Goal: Task Accomplishment & Management: Use online tool/utility

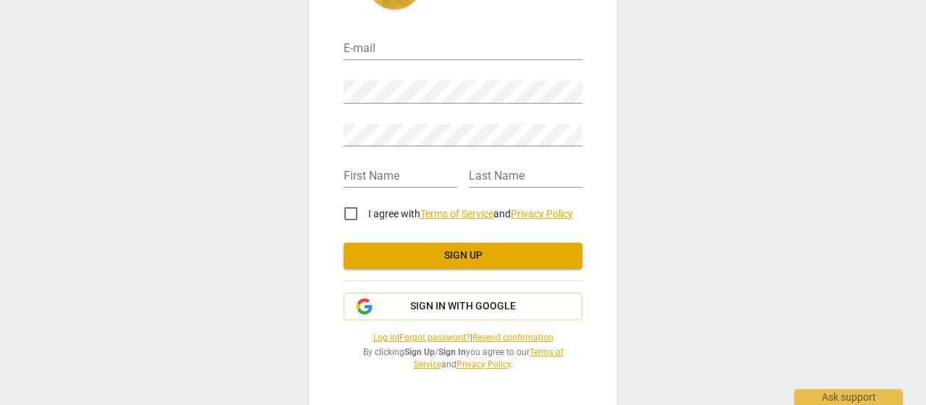
scroll to position [91, 0]
click at [513, 299] on span "Sign in with Google" at bounding box center [463, 306] width 106 height 14
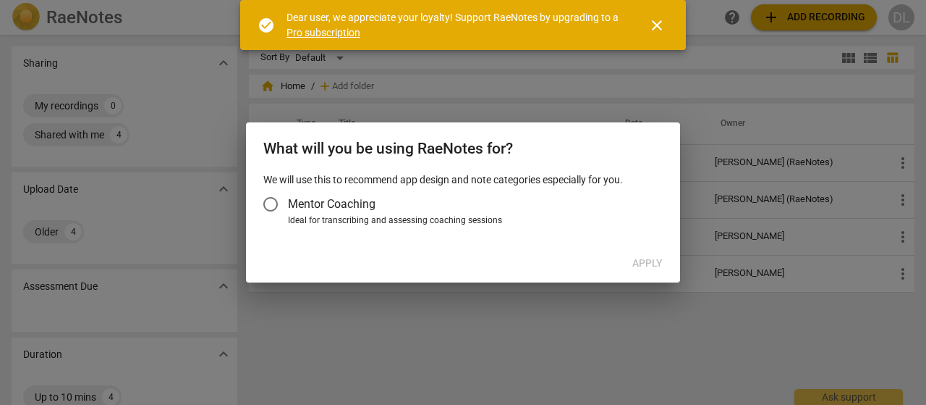
click at [266, 210] on input "Mentor Coaching" at bounding box center [270, 204] width 35 height 35
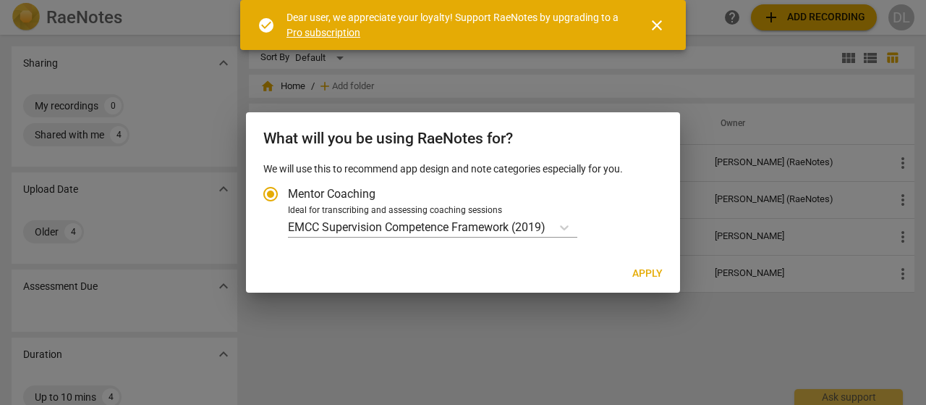
click at [654, 281] on span "Apply" at bounding box center [648, 273] width 30 height 14
radio input "false"
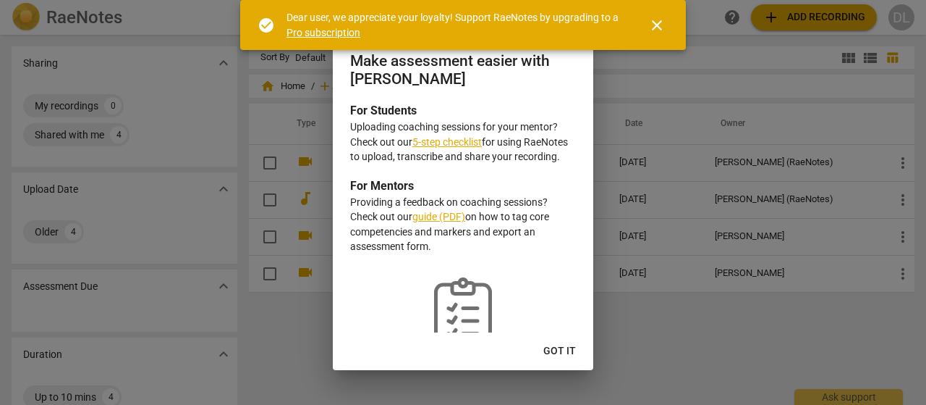
click at [472, 148] on link "5-step checklist" at bounding box center [447, 142] width 69 height 12
click at [552, 346] on span "Got it" at bounding box center [560, 351] width 33 height 14
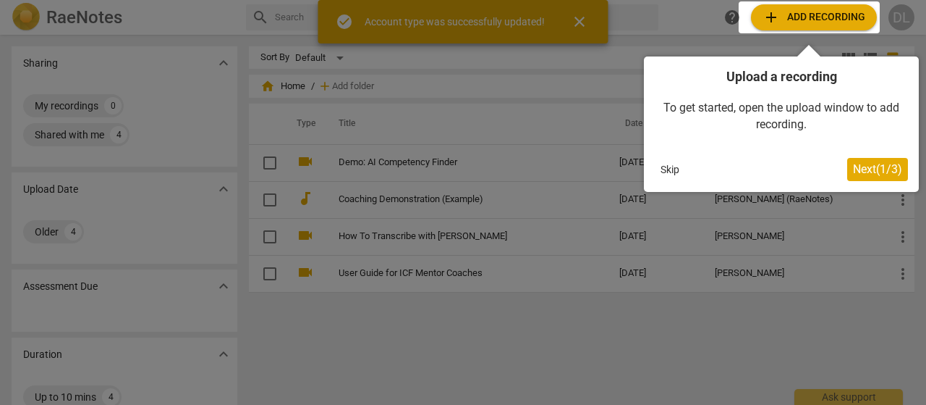
click at [544, 352] on div at bounding box center [463, 202] width 926 height 405
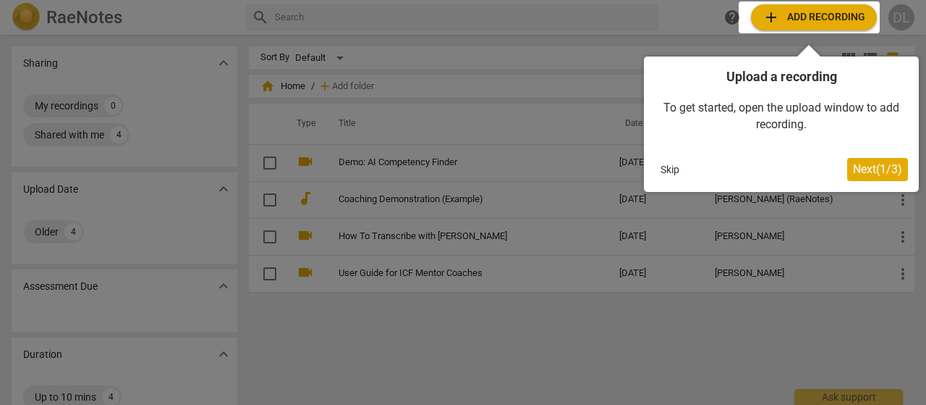
click at [823, 14] on div at bounding box center [809, 17] width 141 height 32
click at [871, 166] on span "Next ( 1 / 3 )" at bounding box center [877, 169] width 49 height 14
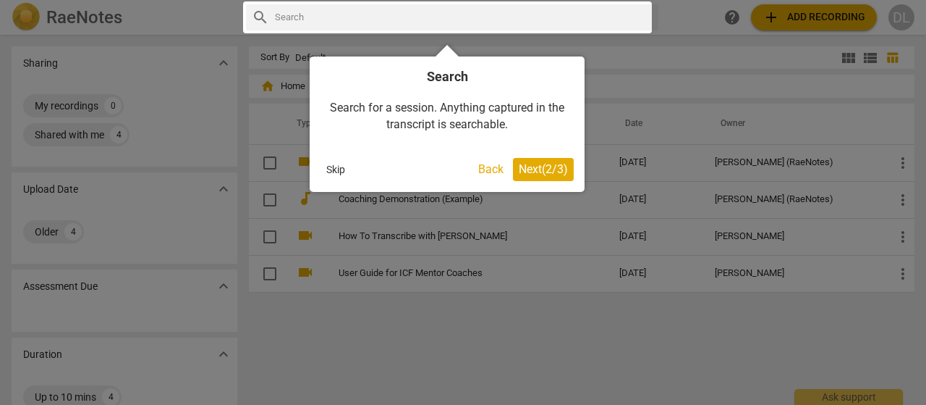
click at [551, 161] on button "Next ( 2 / 3 )" at bounding box center [543, 169] width 61 height 23
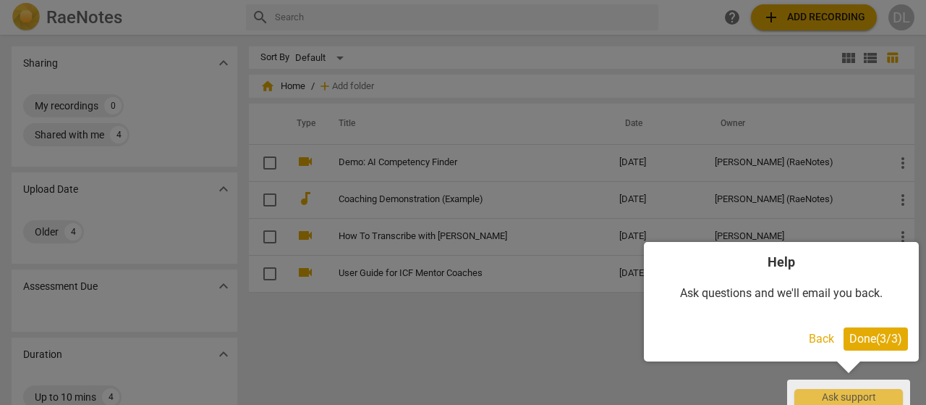
click at [848, 327] on button "Done ( 3 / 3 )" at bounding box center [876, 338] width 64 height 23
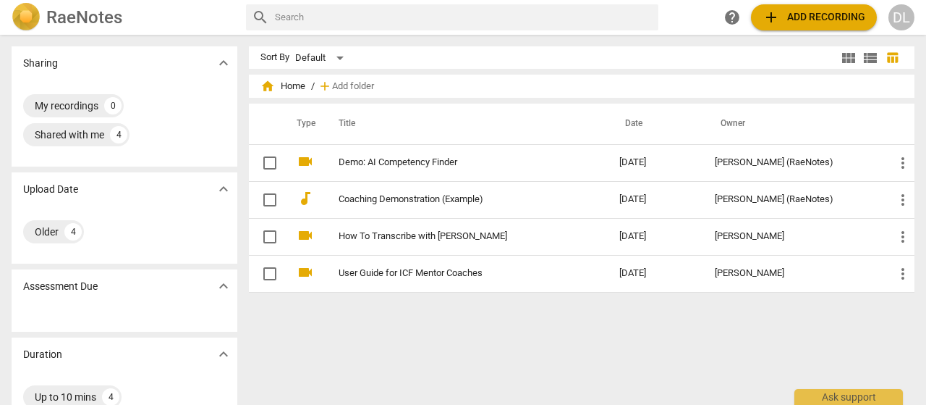
click at [807, 12] on span "add Add recording" at bounding box center [814, 17] width 103 height 17
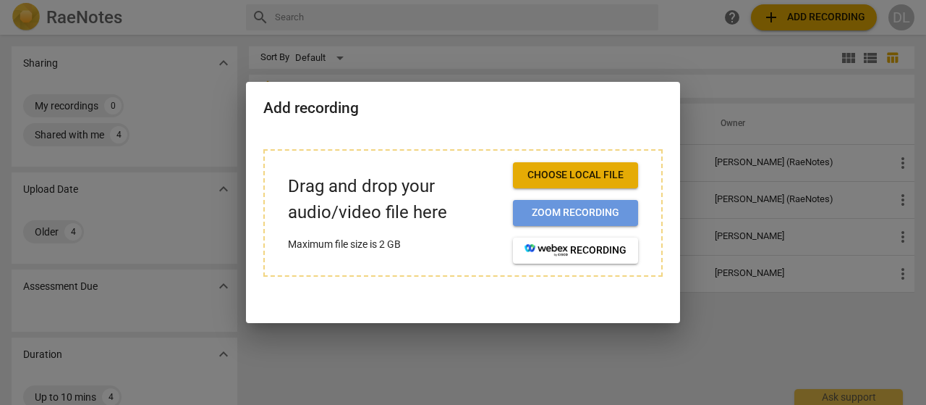
click at [583, 206] on span "Zoom recording" at bounding box center [576, 213] width 102 height 14
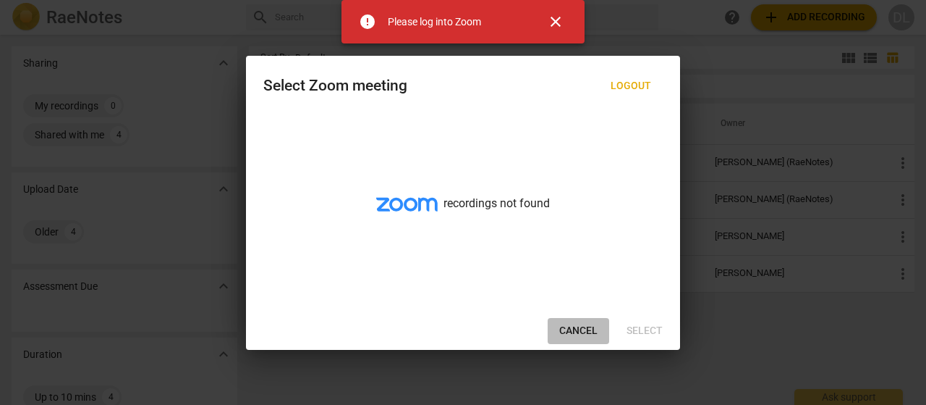
click at [559, 318] on button "Cancel" at bounding box center [579, 331] width 62 height 26
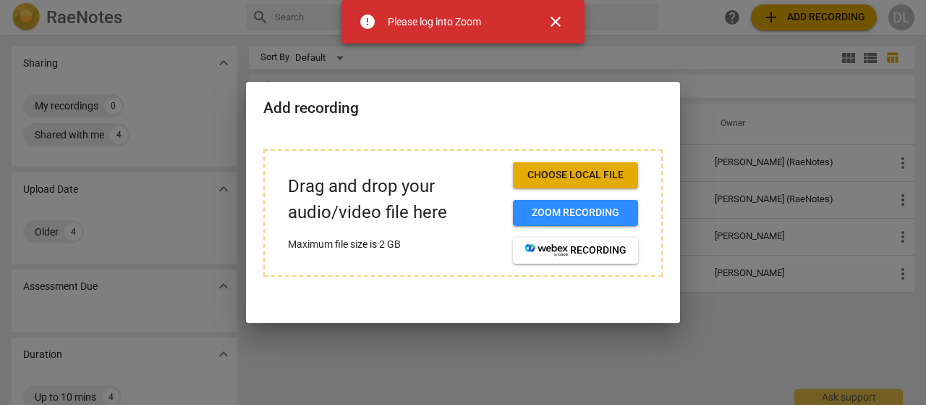
click at [578, 171] on span "Choose local file" at bounding box center [576, 175] width 102 height 14
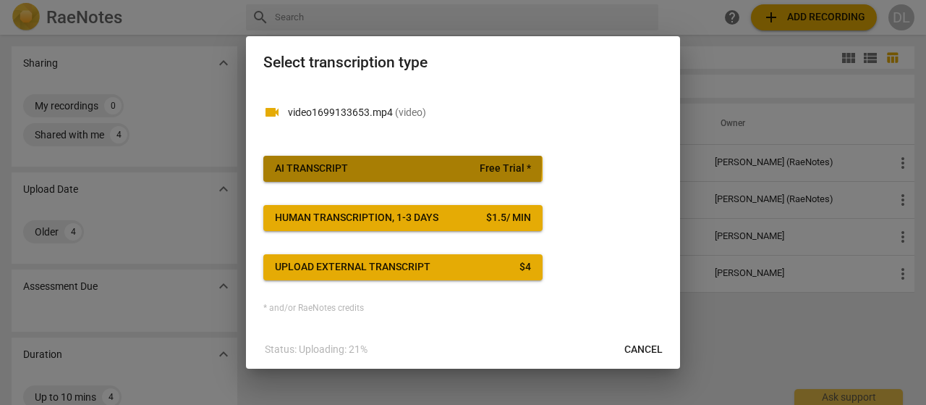
click at [385, 166] on span "AI Transcript Free Trial *" at bounding box center [403, 168] width 256 height 14
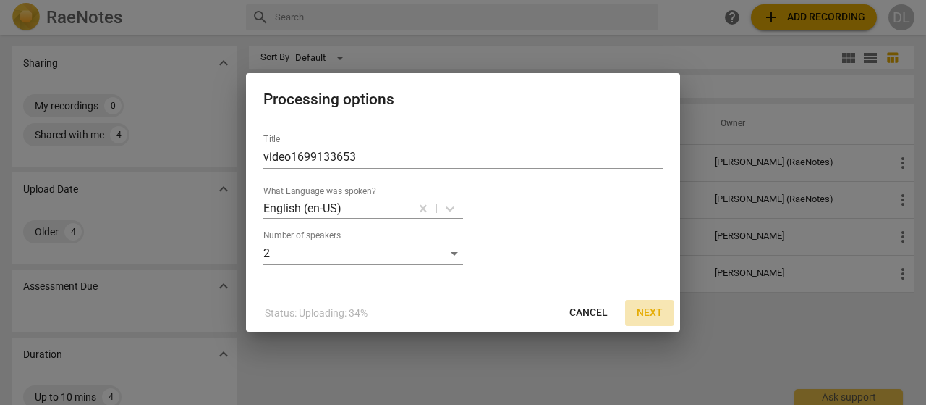
click at [643, 318] on span "Next" at bounding box center [650, 312] width 26 height 14
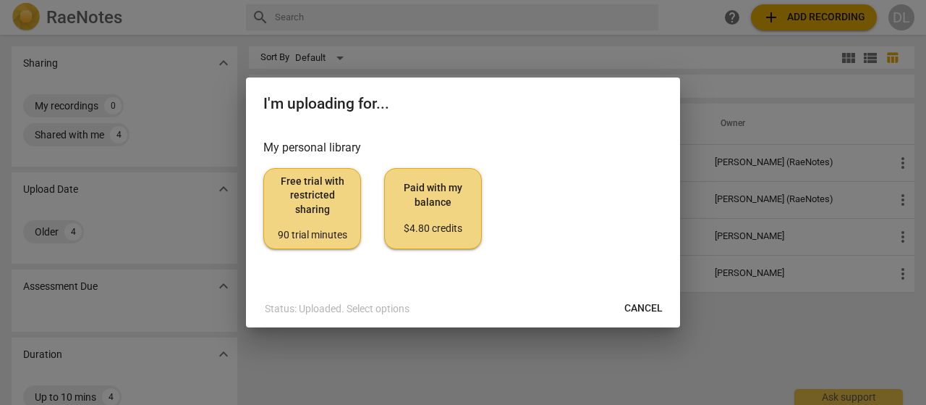
click at [340, 212] on span "Free trial with restricted sharing 90 trial minutes" at bounding box center [312, 208] width 73 height 68
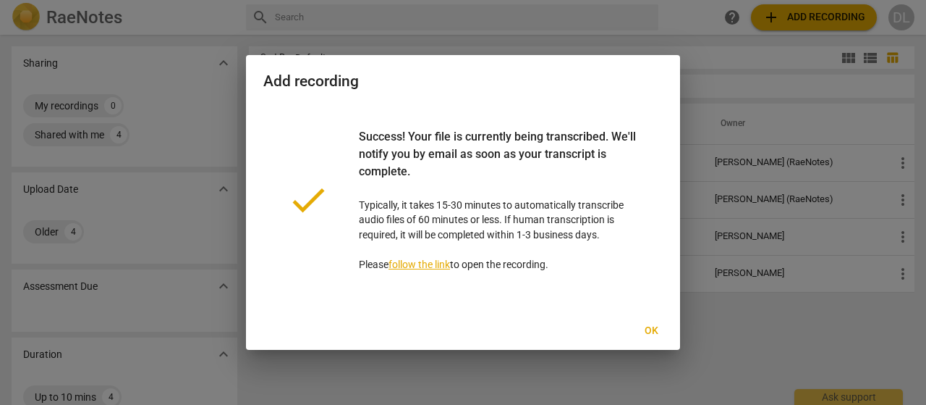
click at [439, 270] on link "follow the link" at bounding box center [420, 264] width 62 height 12
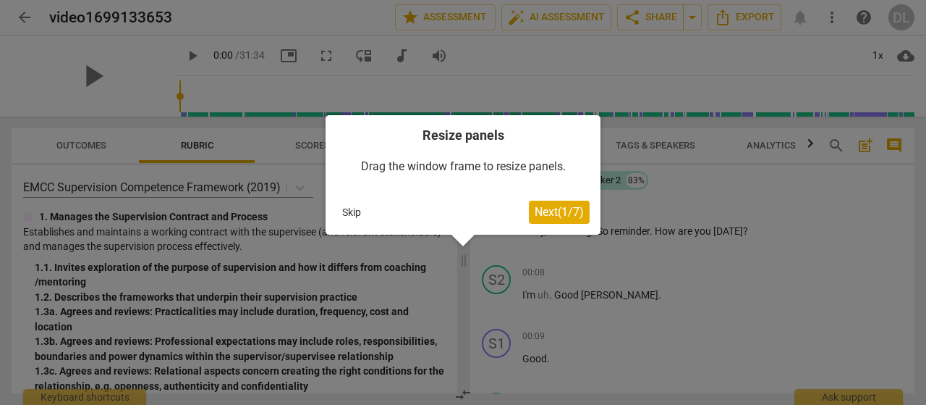
click at [537, 208] on span "Next ( 1 / 7 )" at bounding box center [559, 212] width 49 height 14
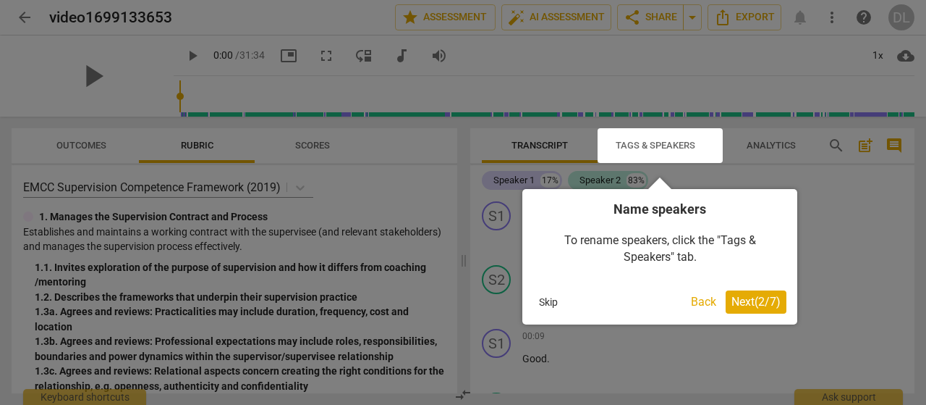
click at [726, 300] on button "Next ( 2 / 7 )" at bounding box center [756, 301] width 61 height 23
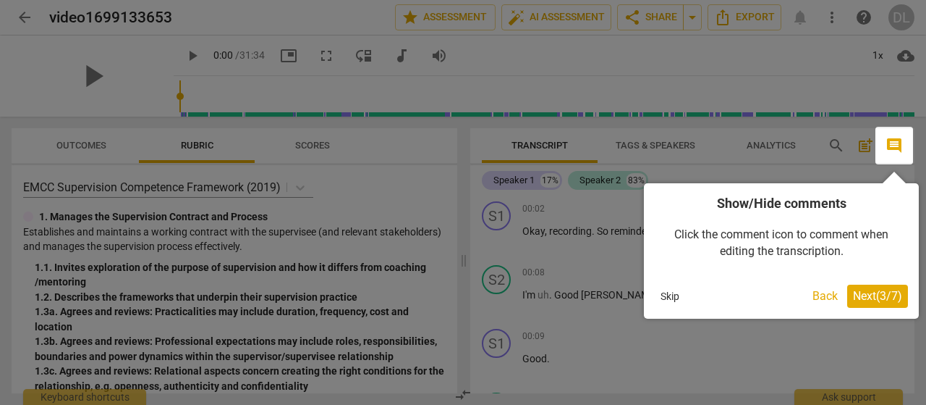
click at [857, 294] on span "Next ( 3 / 7 )" at bounding box center [877, 296] width 49 height 14
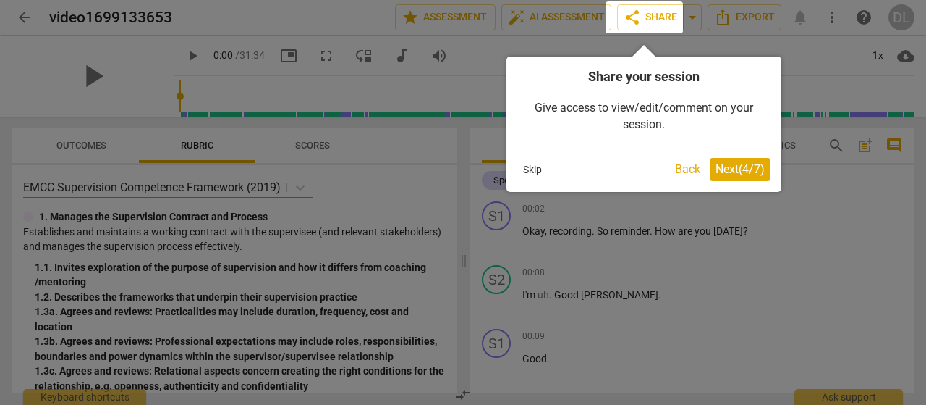
click at [751, 174] on span "Next ( 4 / 7 )" at bounding box center [740, 169] width 49 height 14
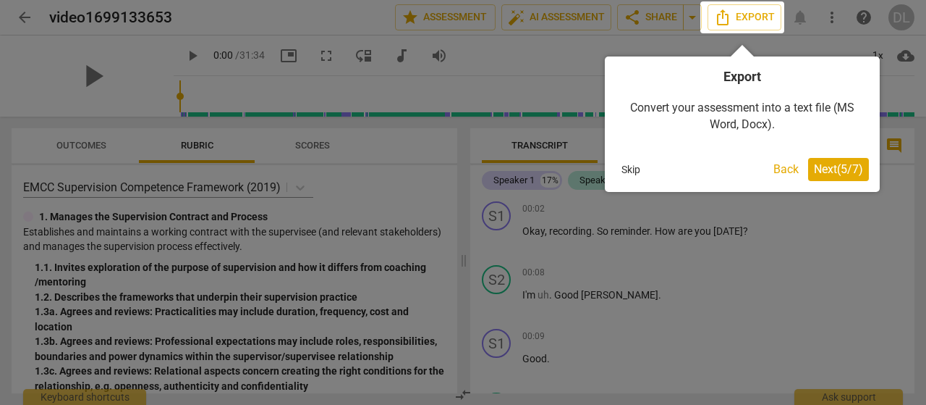
click at [832, 177] on button "Next ( 5 / 7 )" at bounding box center [838, 169] width 61 height 23
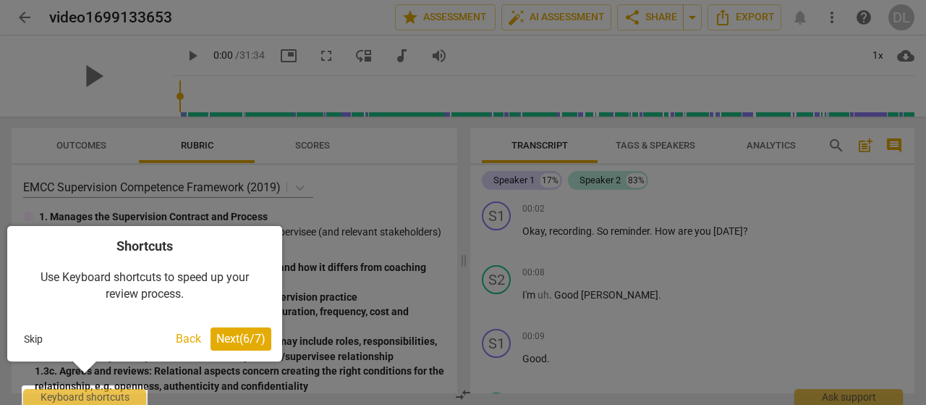
click at [258, 338] on span "Next ( 6 / 7 )" at bounding box center [240, 338] width 49 height 14
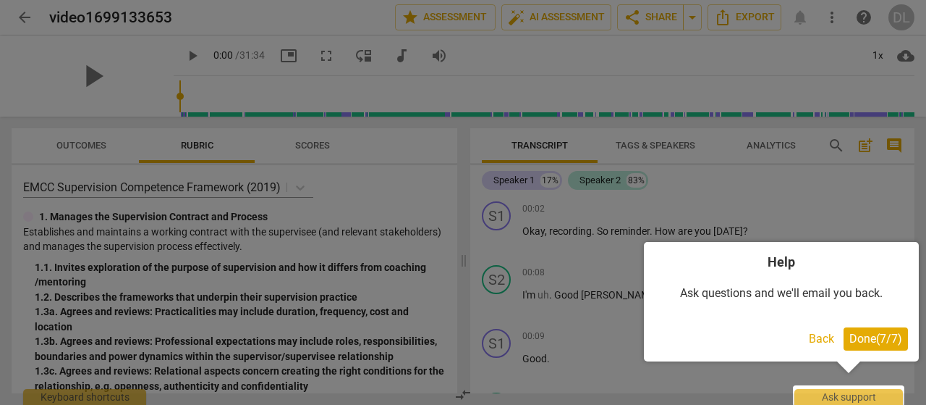
click at [857, 329] on button "Done ( 7 / 7 )" at bounding box center [876, 338] width 64 height 23
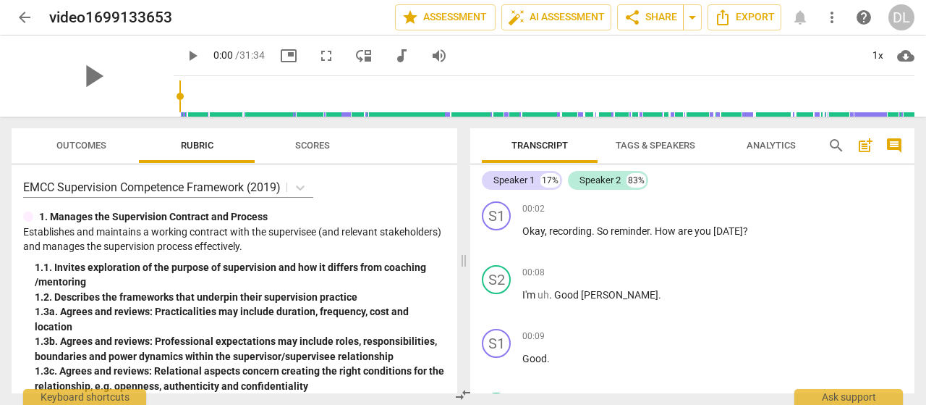
click at [670, 147] on span "Tags & Speakers" at bounding box center [656, 145] width 80 height 11
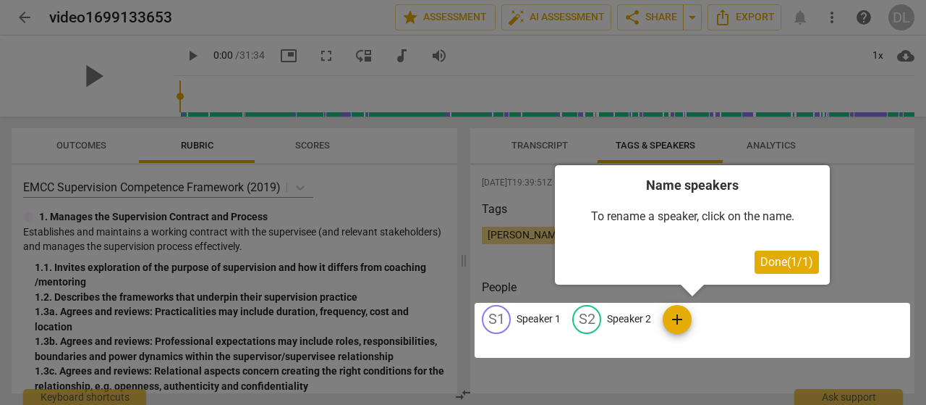
click at [497, 322] on div at bounding box center [693, 330] width 436 height 55
click at [763, 263] on span "Done ( 1 / 1 )" at bounding box center [787, 262] width 53 height 14
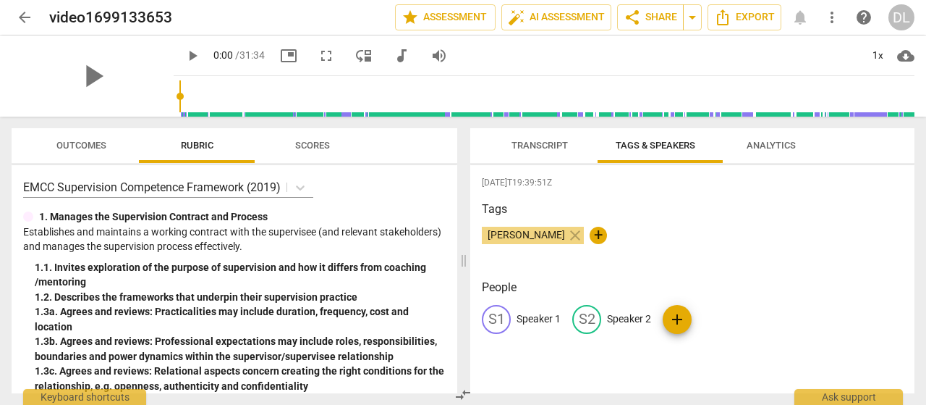
click at [507, 325] on div "S1" at bounding box center [496, 319] width 29 height 29
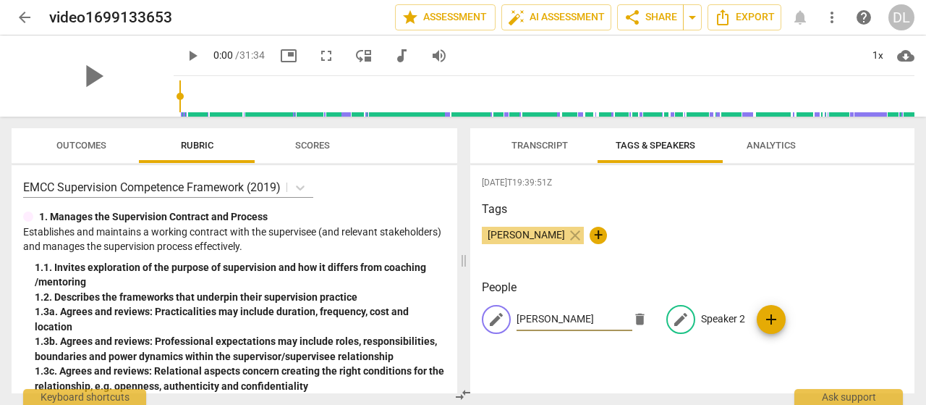
type input "[PERSON_NAME]"
click at [735, 316] on p "Speaker 2" at bounding box center [723, 318] width 44 height 15
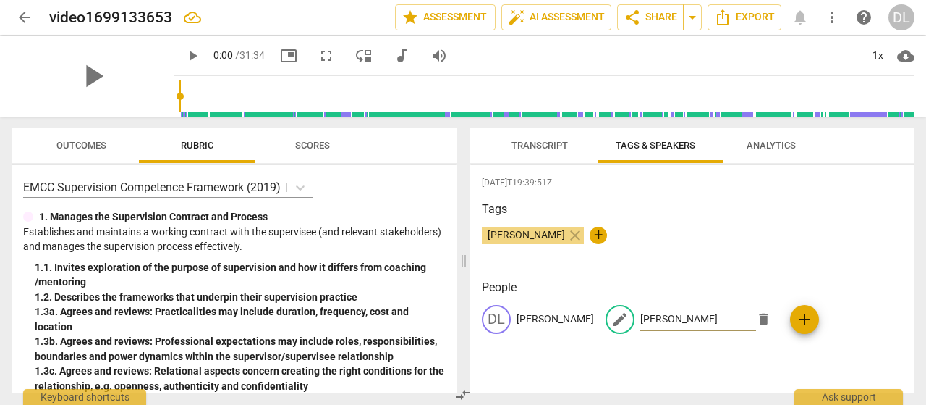
type input "[PERSON_NAME]"
click at [880, 315] on div "DL [PERSON_NAME] edit [PERSON_NAME] delete add" at bounding box center [692, 325] width 421 height 41
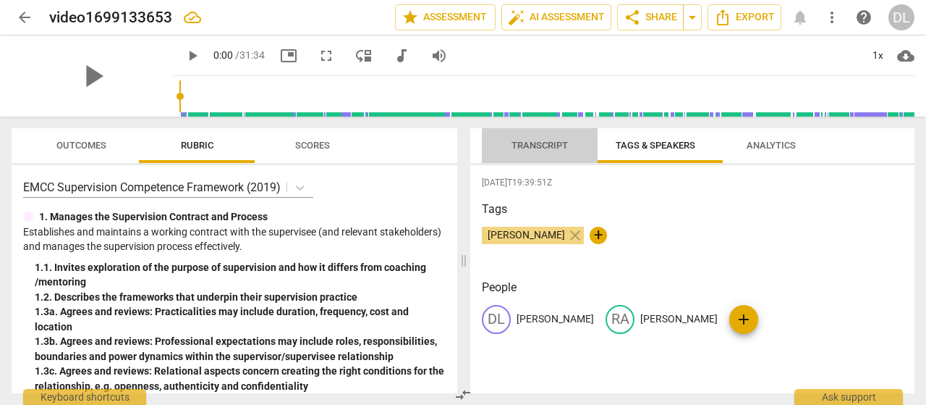
click at [558, 151] on span "Transcript" at bounding box center [540, 145] width 56 height 11
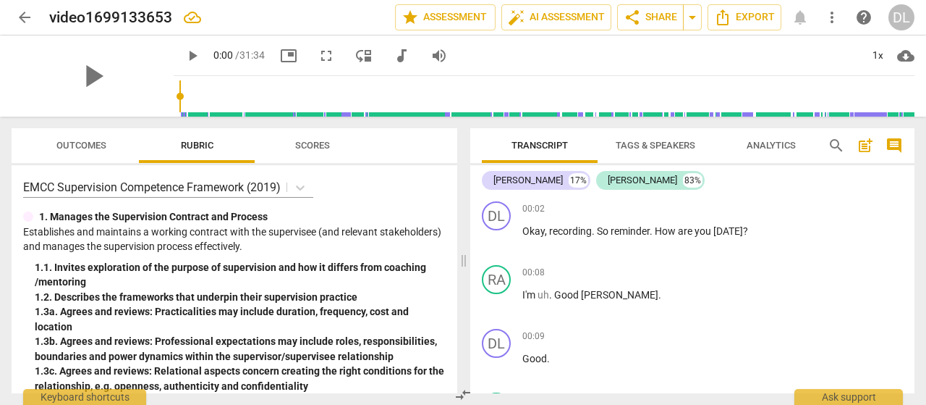
click at [911, 203] on div "DL play_arrow pause 00:02 + Add competency keyboard_arrow_right Okay , recordin…" at bounding box center [692, 294] width 444 height 198
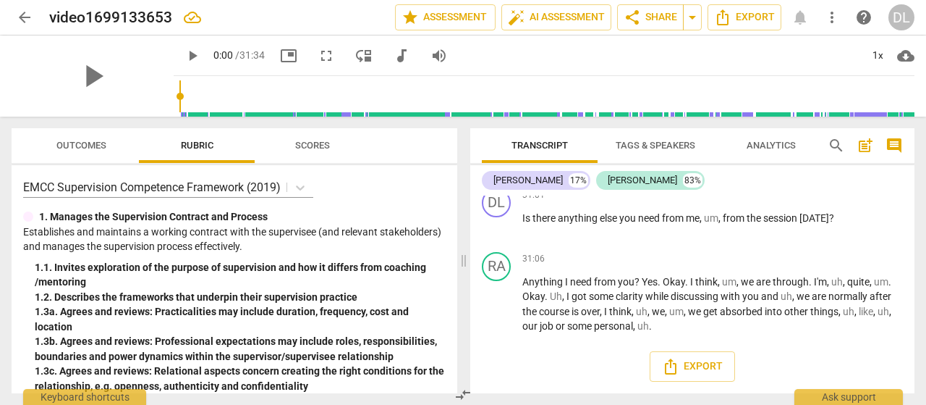
scroll to position [7617, 0]
click at [714, 362] on span "Export" at bounding box center [692, 366] width 61 height 17
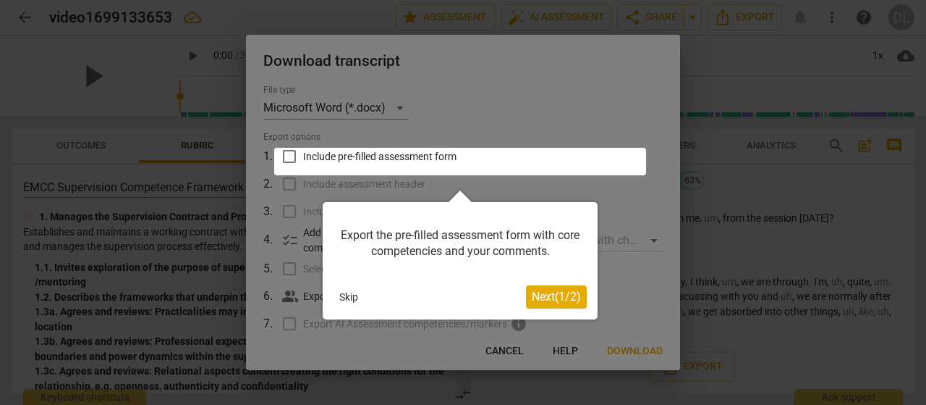
click at [582, 300] on button "Next ( 1 / 2 )" at bounding box center [556, 296] width 61 height 23
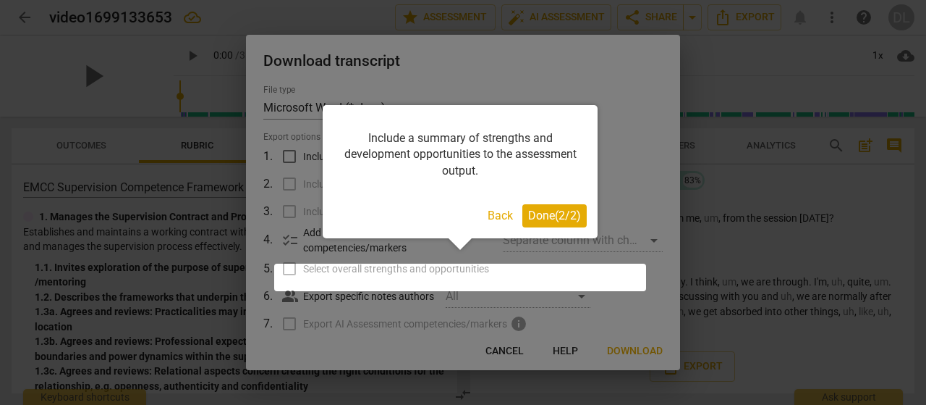
click at [552, 224] on button "Done ( 2 / 2 )" at bounding box center [555, 215] width 64 height 23
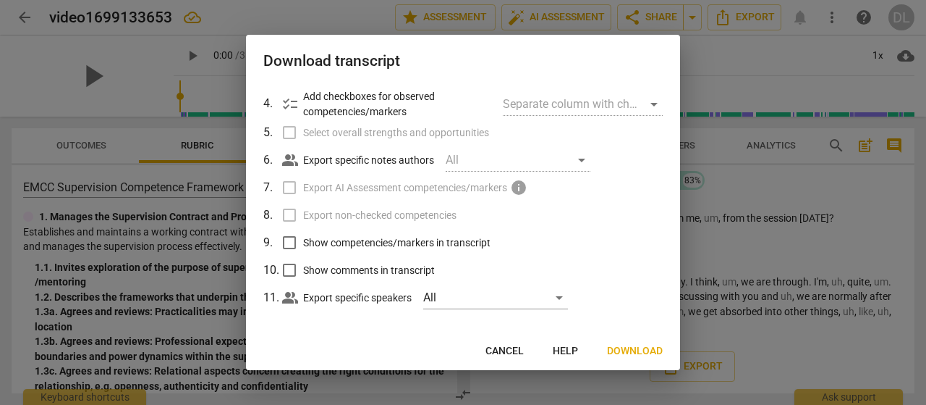
scroll to position [154, 0]
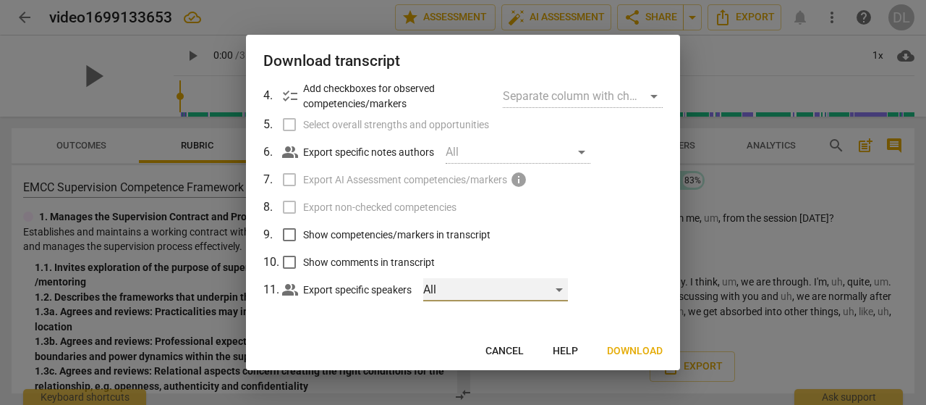
click at [568, 289] on div "All" at bounding box center [495, 289] width 145 height 23
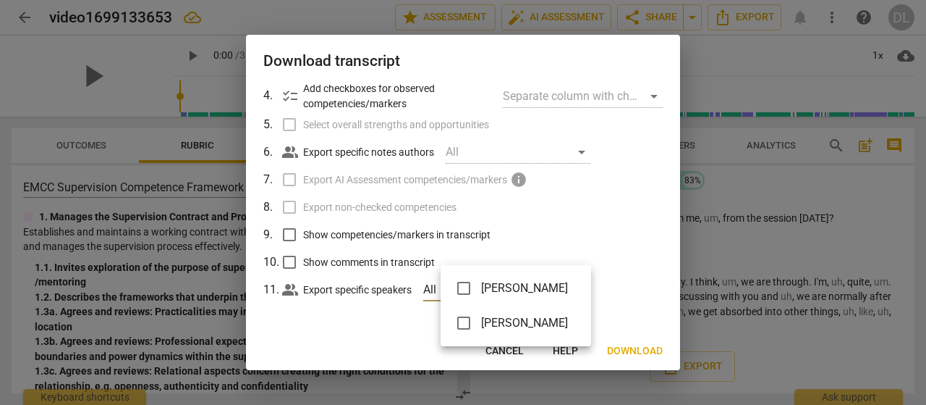
click at [465, 286] on input "checkbox" at bounding box center [464, 288] width 35 height 35
checkbox input "true"
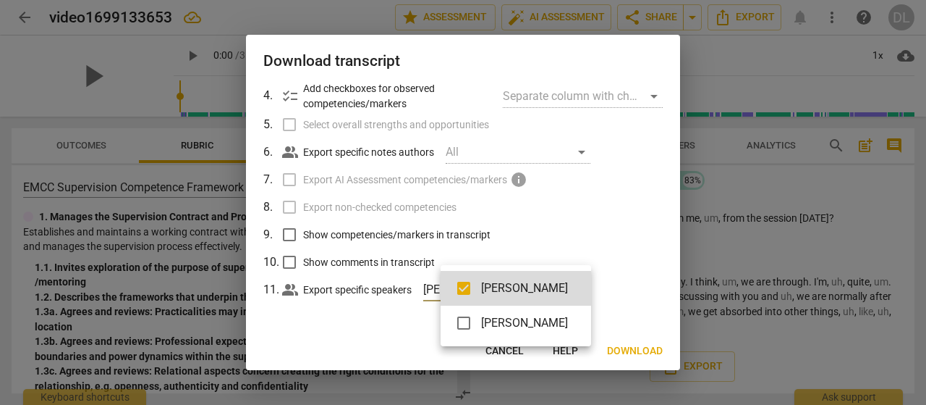
click at [596, 267] on div at bounding box center [463, 202] width 926 height 405
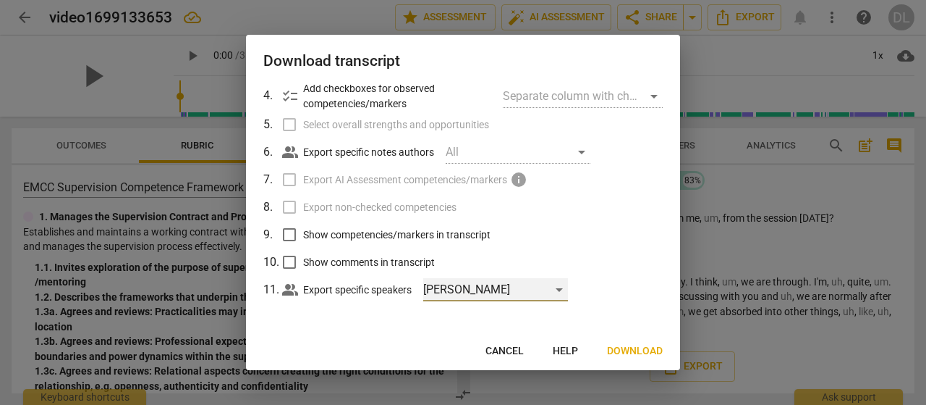
click at [568, 287] on div "[PERSON_NAME]" at bounding box center [495, 289] width 145 height 23
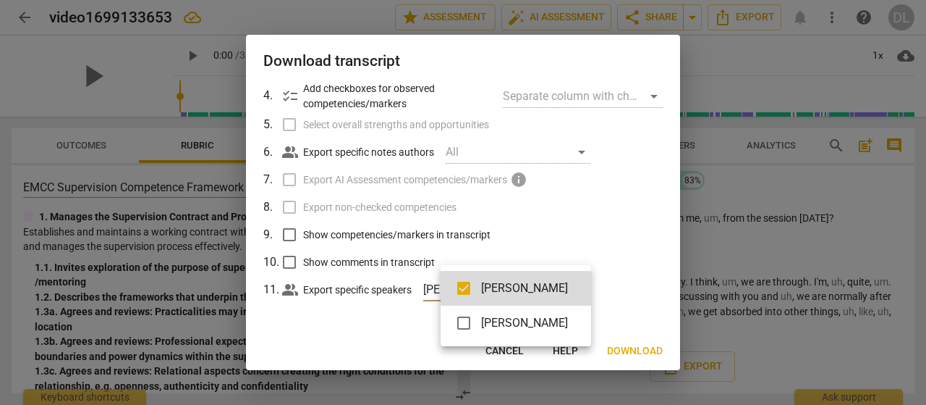
click at [591, 267] on div at bounding box center [463, 202] width 926 height 405
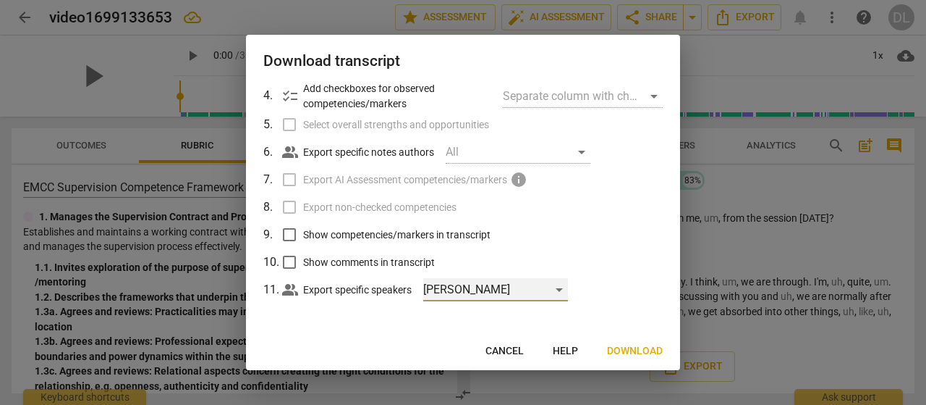
click at [568, 286] on div "[PERSON_NAME]" at bounding box center [495, 289] width 145 height 23
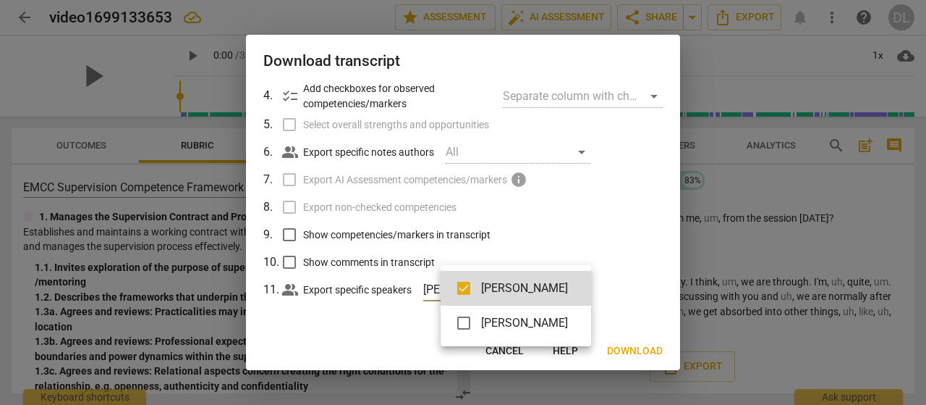
click at [529, 315] on span "[PERSON_NAME]" at bounding box center [524, 322] width 87 height 17
checkbox input "true"
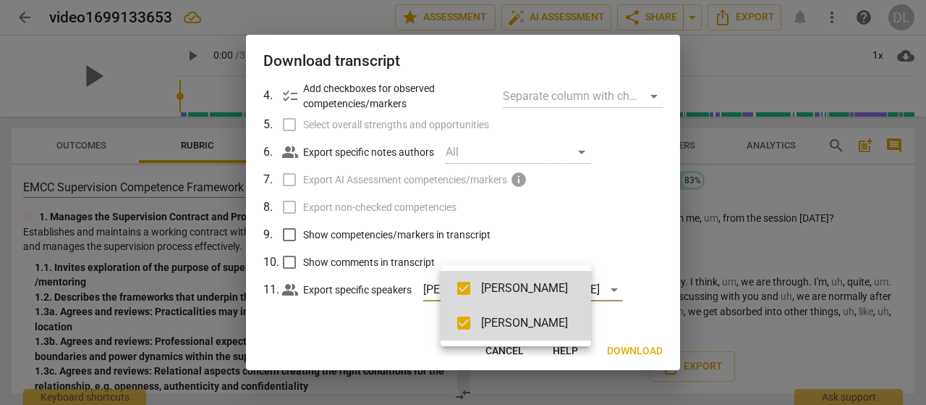
click at [604, 257] on div at bounding box center [463, 202] width 926 height 405
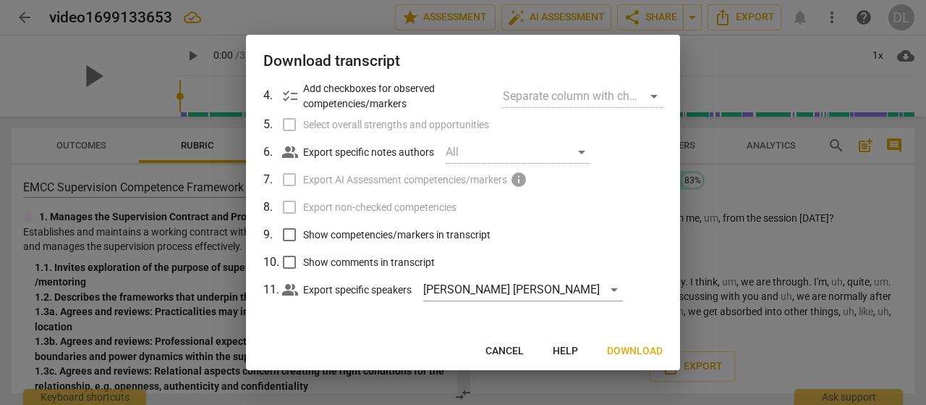
click at [647, 95] on div "Separate column with check marks" at bounding box center [583, 96] width 160 height 23
click at [651, 89] on div "Separate column with check marks" at bounding box center [583, 96] width 160 height 23
click at [618, 345] on span "Download" at bounding box center [635, 351] width 56 height 14
